Goal: Contribute content

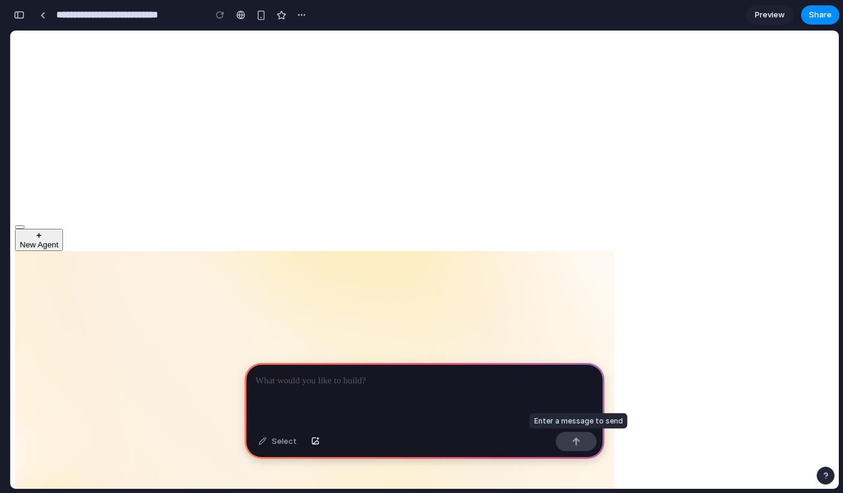
click at [576, 445] on div at bounding box center [576, 441] width 41 height 19
click at [520, 400] on div at bounding box center [425, 395] width 360 height 64
click at [386, 390] on div at bounding box center [425, 395] width 360 height 64
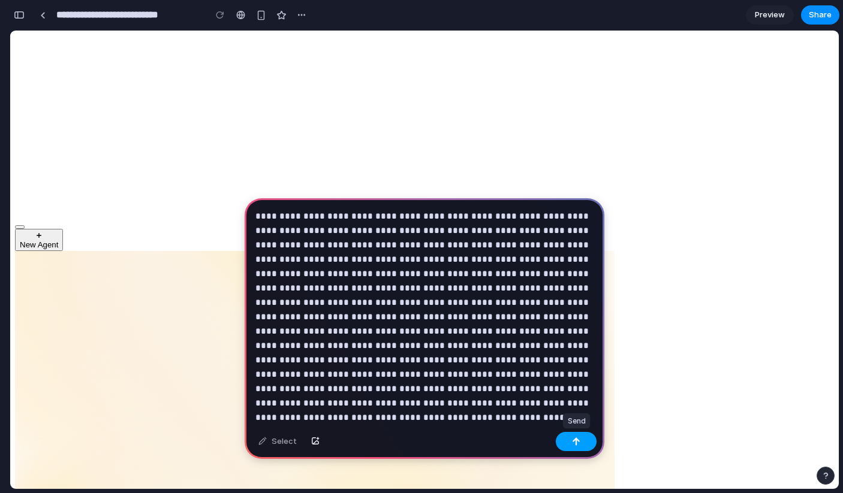
click at [574, 443] on div "button" at bounding box center [576, 442] width 8 height 8
